Goal: Navigation & Orientation: Find specific page/section

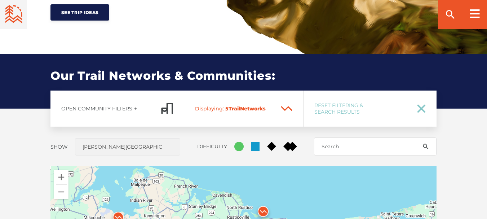
scroll to position [646, 0]
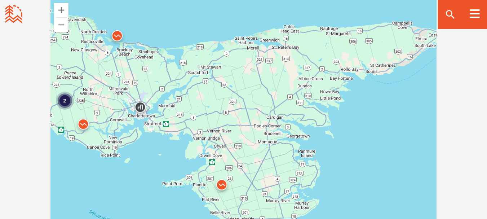
drag, startPoint x: 411, startPoint y: 106, endPoint x: 264, endPoint y: 97, distance: 147.2
click at [264, 97] on div "2" at bounding box center [243, 125] width 386 height 252
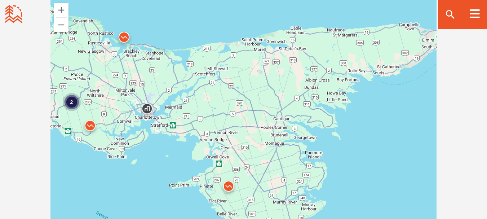
drag, startPoint x: 303, startPoint y: 111, endPoint x: 306, endPoint y: 111, distance: 3.7
click at [306, 111] on div "2" at bounding box center [243, 125] width 386 height 252
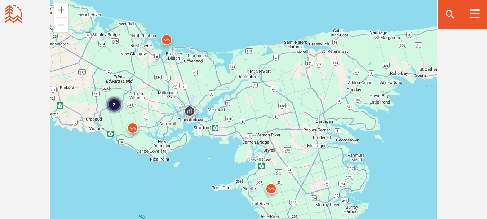
drag, startPoint x: 183, startPoint y: 74, endPoint x: 226, endPoint y: 76, distance: 43.6
click at [226, 76] on div "2" at bounding box center [243, 125] width 386 height 252
click at [169, 38] on img at bounding box center [167, 42] width 22 height 22
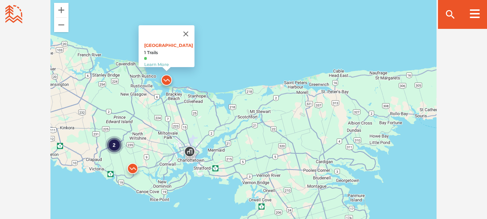
click at [224, 63] on div "2 Robinsons Island 1 Trails Learn More" at bounding box center [243, 125] width 386 height 252
click at [219, 95] on div "2 Robinsons Island 1 Trails Learn More" at bounding box center [243, 125] width 386 height 252
click at [237, 62] on div "2 Robinsons Island 1 Trails Learn More" at bounding box center [243, 125] width 386 height 252
